Goal: Task Accomplishment & Management: Complete application form

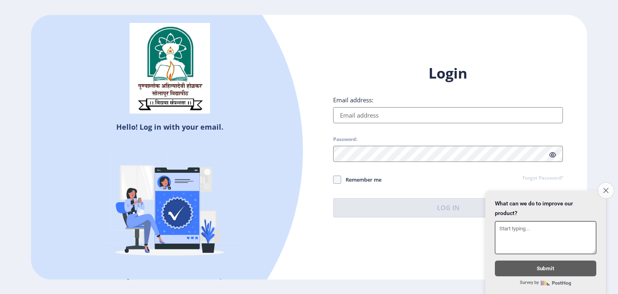
click at [601, 187] on button "Close survey" at bounding box center [606, 190] width 17 height 17
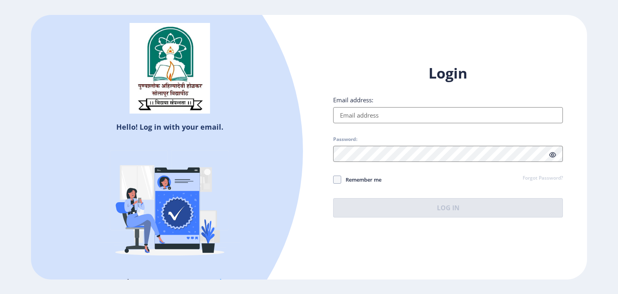
click at [353, 118] on input "Email address:" at bounding box center [448, 115] width 230 height 16
type input "[EMAIL_ADDRESS][DOMAIN_NAME]"
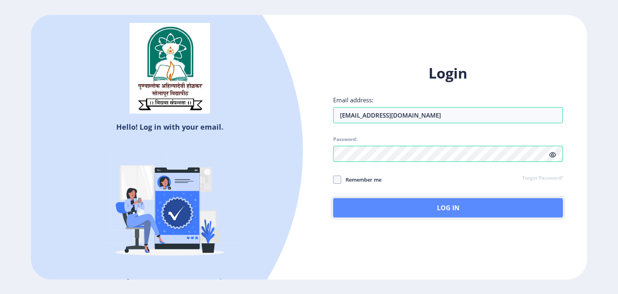
click at [416, 207] on button "Log In" at bounding box center [448, 207] width 230 height 19
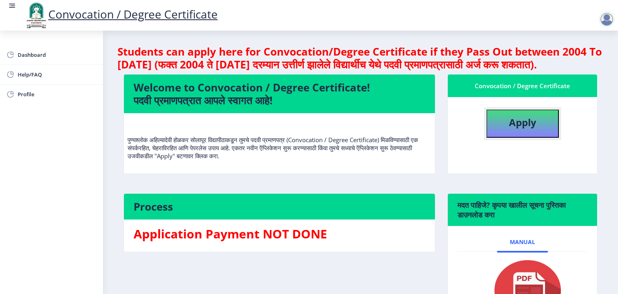
click at [550, 138] on button "Apply" at bounding box center [523, 123] width 72 height 28
select select
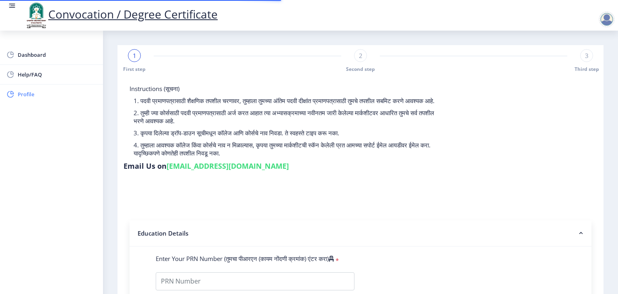
select select "Regular"
select select "2025"
select select "PASS CLASS"
type input "2022203307"
type input "[PERSON_NAME]"
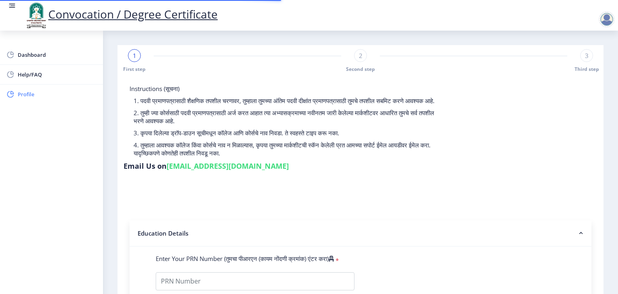
type input "[DEMOGRAPHIC_DATA]"
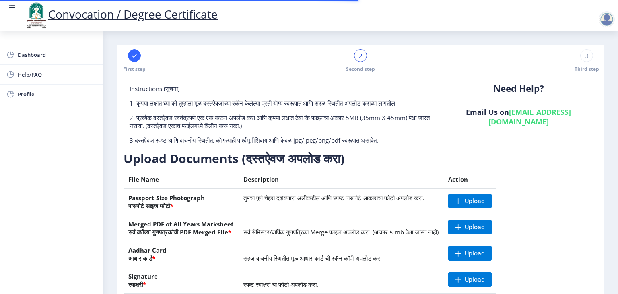
click at [137, 62] on div "First step" at bounding box center [134, 60] width 13 height 23
select select "Regular"
select select "English"
select select "April"
select select "PASS CLASS"
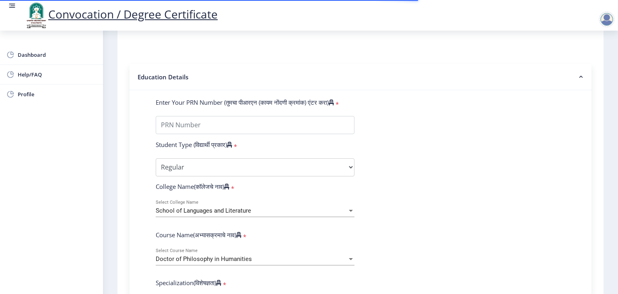
scroll to position [201, 0]
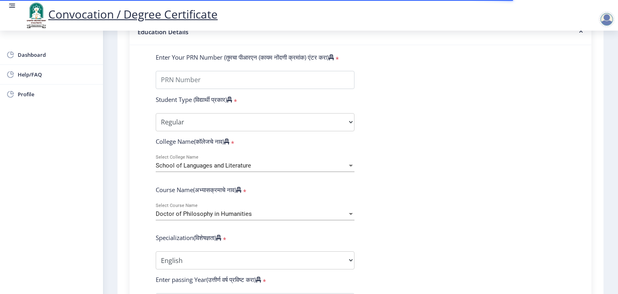
click at [206, 155] on div "School of Languages and Literature Select College Name" at bounding box center [255, 163] width 199 height 17
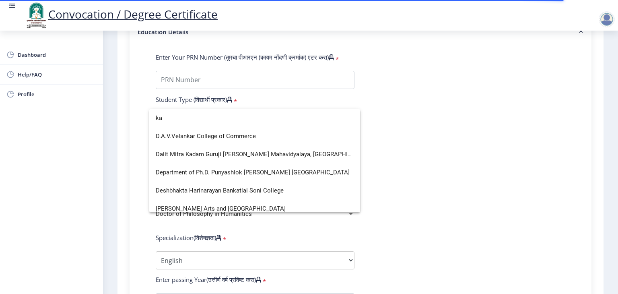
scroll to position [5, 0]
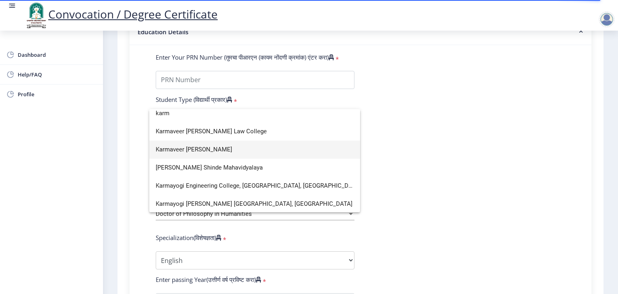
type input "karm"
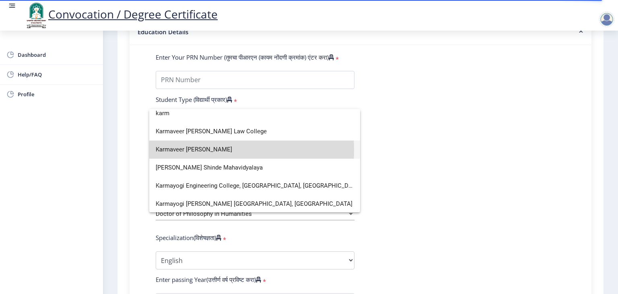
click at [185, 150] on span "Karmaveer [PERSON_NAME]" at bounding box center [255, 149] width 198 height 18
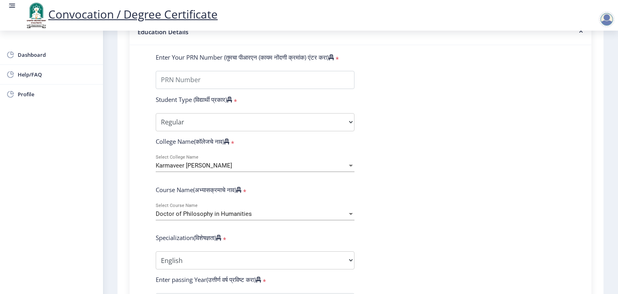
click at [235, 213] on div "Doctor of Philosophy in Humanities Select Course Name" at bounding box center [255, 211] width 199 height 17
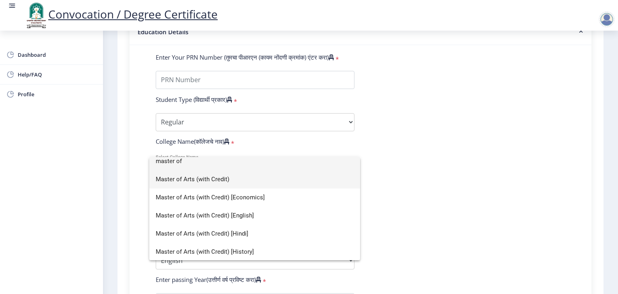
type input "master of"
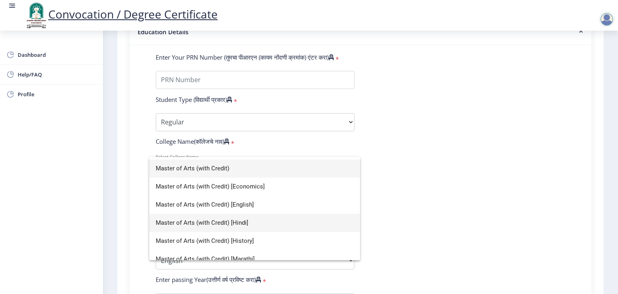
scroll to position [24, 0]
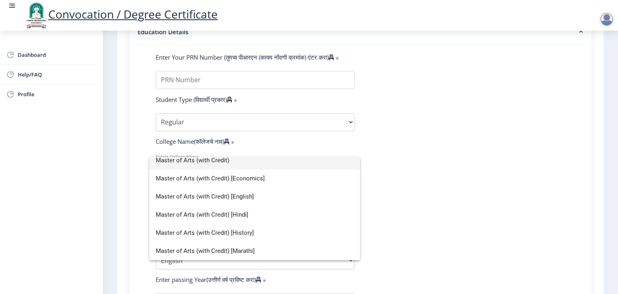
click at [399, 199] on div at bounding box center [309, 147] width 618 height 294
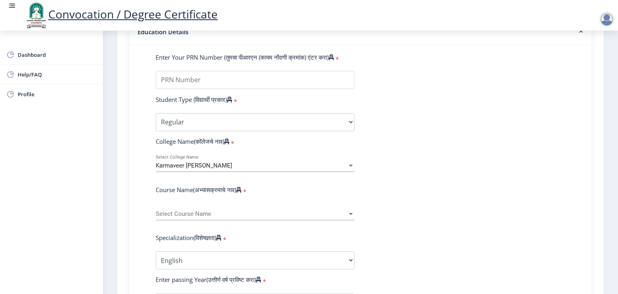
click at [193, 211] on span "Select Course Name" at bounding box center [252, 214] width 192 height 7
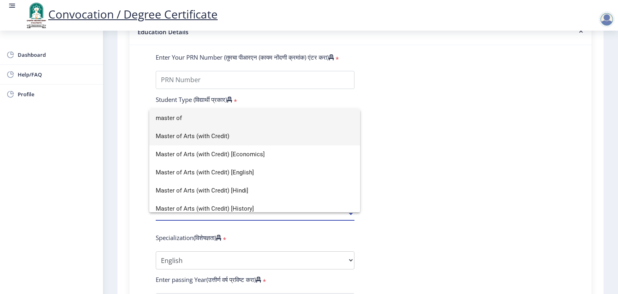
click at [475, 152] on div at bounding box center [309, 147] width 618 height 294
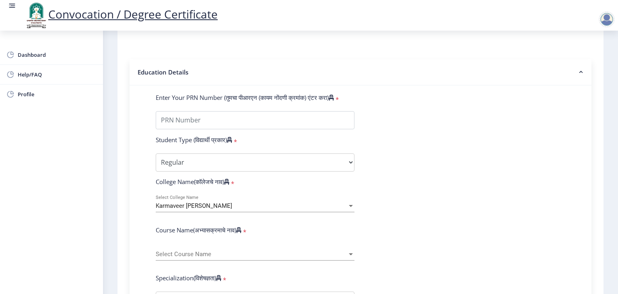
scroll to position [242, 0]
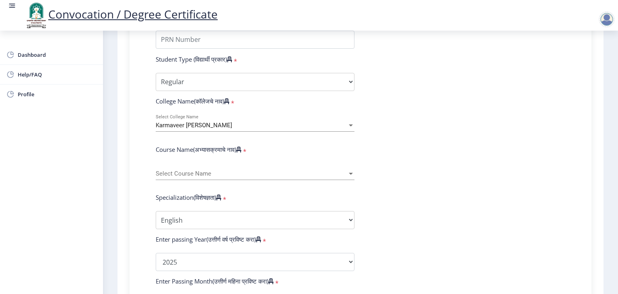
drag, startPoint x: 197, startPoint y: 145, endPoint x: 239, endPoint y: 146, distance: 42.7
click at [239, 146] on div "Course Name(अभ्यासक्रमाचे नाव) *" at bounding box center [255, 150] width 211 height 11
copy label "Course Name(अभ्यासक्रमाचे नाव)"
